Goal: Transaction & Acquisition: Purchase product/service

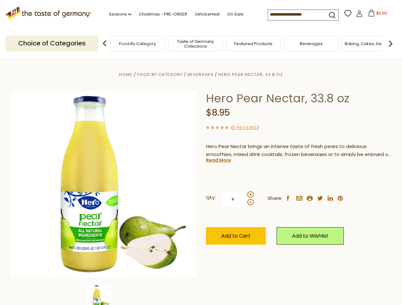
click at [201, 153] on div "Home Food By Category [GEOGRAPHIC_DATA] Hero Pear Nectar, 33.8 oz Hero Pear Nec…" at bounding box center [200, 193] width 391 height 245
click at [117, 14] on link "Seasons dropdown_arrow" at bounding box center [120, 14] width 22 height 7
click at [295, 15] on input at bounding box center [295, 14] width 54 height 9
click at [376, 15] on span "$0.00" at bounding box center [381, 12] width 11 height 5
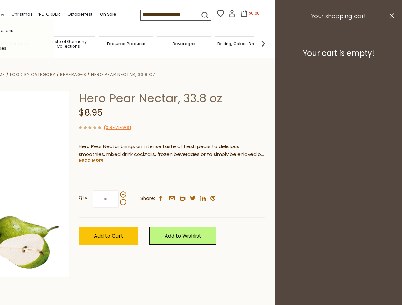
click at [54, 43] on div "All Seasons Recipes Game Day [DATE] [DATE] [DATE][PERSON_NAME] [DATE] Springfes…" at bounding box center [18, 153] width 72 height 270
click at [390, 43] on footer "Your cart is empty!" at bounding box center [338, 53] width 127 height 41
click at [201, 182] on div "Qty: * Share: facebook email printer twitter linkedin pinterest" at bounding box center [172, 199] width 186 height 37
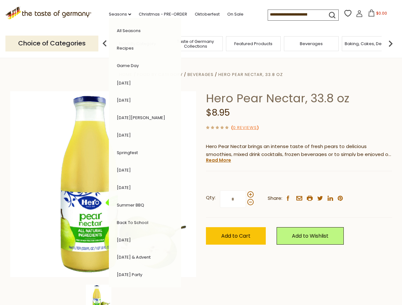
click at [103, 295] on div "Home Food By Category [GEOGRAPHIC_DATA] Hero Pear Nectar, 33.8 oz Hero Pear Nec…" at bounding box center [200, 193] width 391 height 245
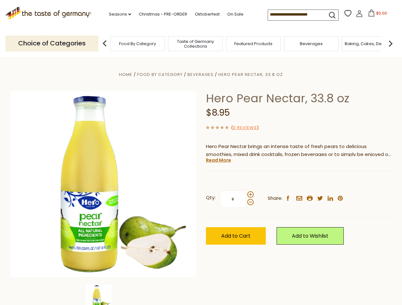
click at [103, 295] on img at bounding box center [98, 297] width 25 height 25
click at [218, 160] on link "Read More" at bounding box center [218, 160] width 25 height 6
